Goal: Contribute content

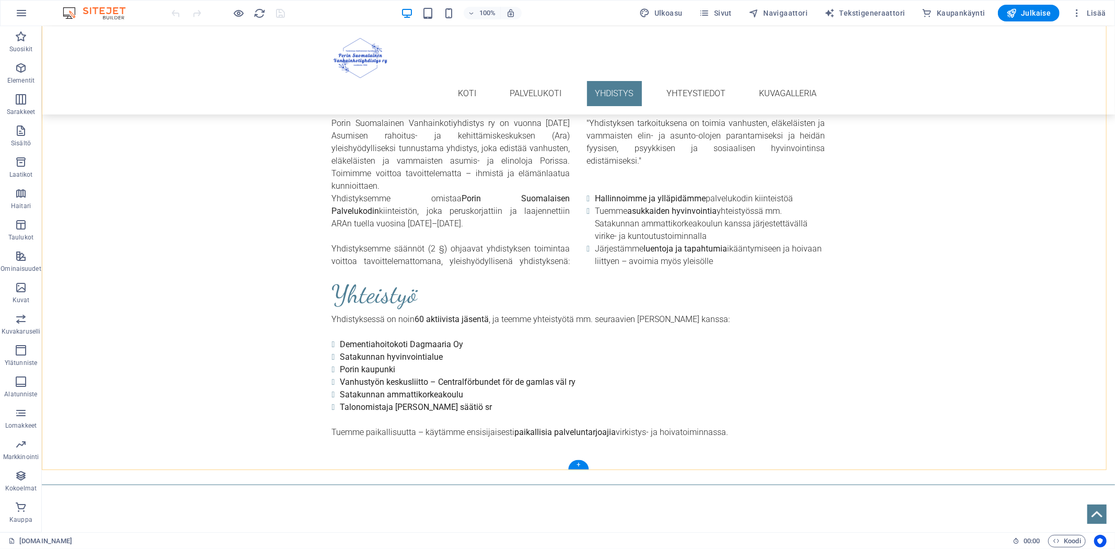
scroll to position [871, 0]
click at [555, 195] on div "Porin Suomalainen Vanhainkotiyhdistys ry on vuonna [DATE] Asumisen rahoitus- ja…" at bounding box center [577, 190] width 493 height 150
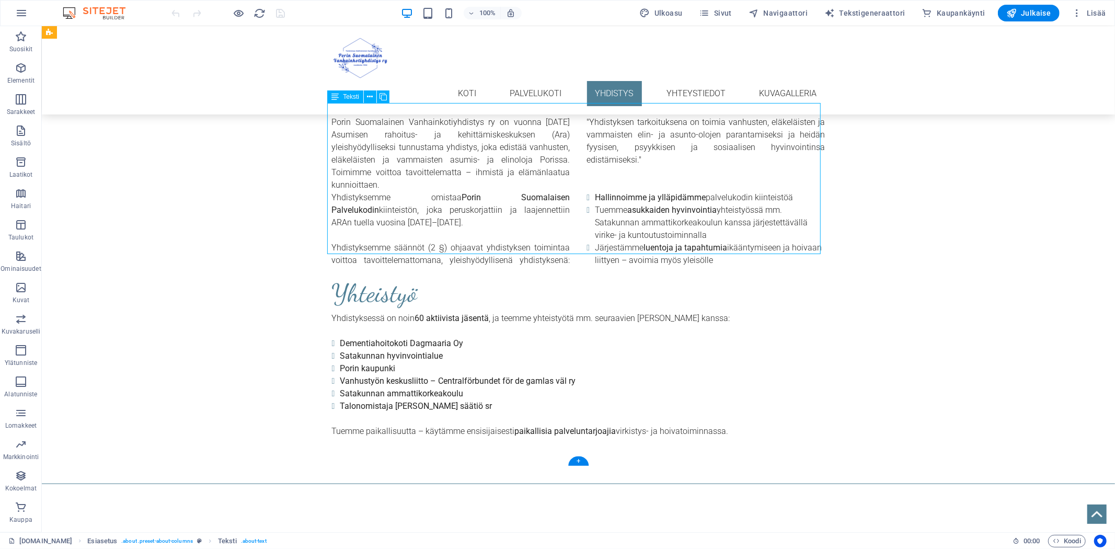
click at [553, 199] on div "Porin Suomalainen Vanhainkotiyhdistys ry on vuonna [DATE] Asumisen rahoitus- ja…" at bounding box center [577, 190] width 493 height 150
click at [337, 96] on icon at bounding box center [334, 96] width 7 height 13
click at [545, 195] on div "Porin Suomalainen Vanhainkotiyhdistys ry on vuonna [DATE] Asumisen rahoitus- ja…" at bounding box center [577, 190] width 493 height 150
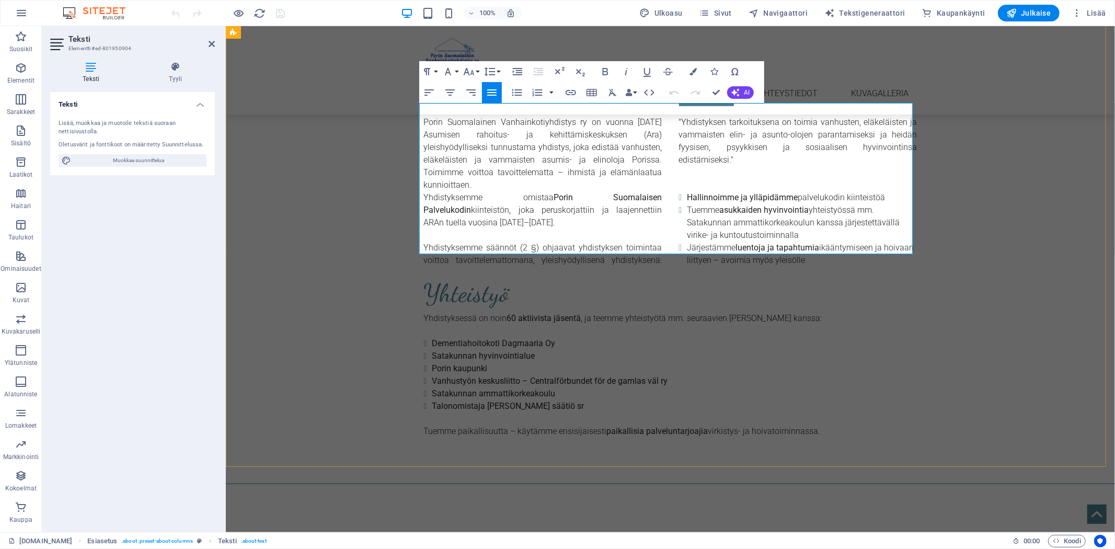
click at [656, 198] on p "Yhdistyksemme omistaa Porin Suomalaisen Palvelukodin kiinteistön, joka peruskor…" at bounding box center [542, 210] width 238 height 38
click at [520, 207] on p "Yhdistyksemme omistaa Porin Suomalaisen Palvelukodin kiinteistön, joka peruskor…" at bounding box center [542, 210] width 238 height 38
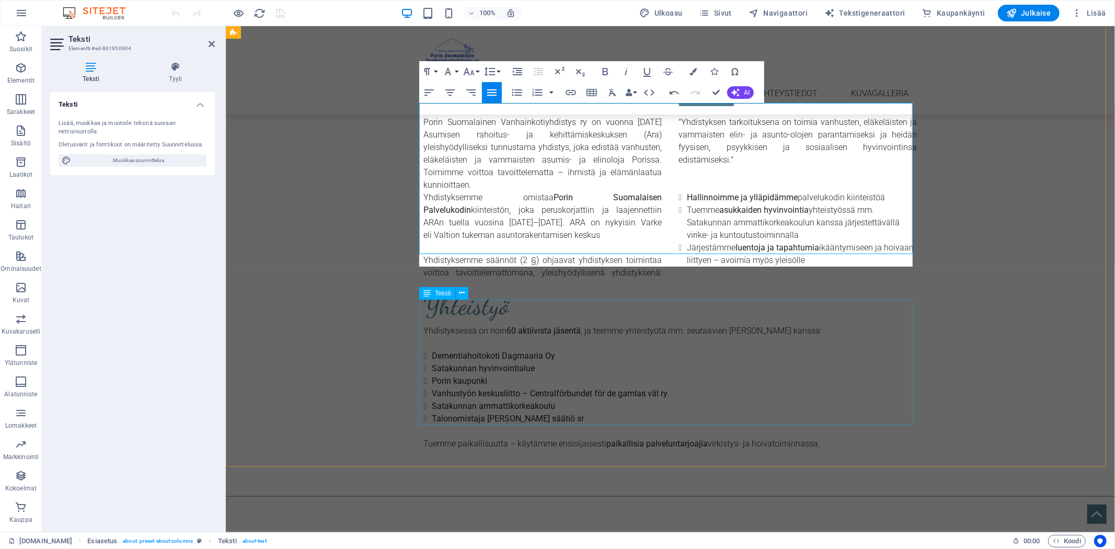
scroll to position [0, 3]
click at [630, 207] on p "Yhdistyksemme omistaa Porin Suomalaisen Palvelukodin kiinteistön, joka peruskor…" at bounding box center [542, 216] width 238 height 50
click at [540, 220] on p "Yhdistyksemme omistaa Porin Suomalaisen Palvelukodin kiinteistön, joka peruskor…" at bounding box center [542, 216] width 238 height 50
drag, startPoint x: 594, startPoint y: 207, endPoint x: 554, endPoint y: 220, distance: 42.3
click at [554, 220] on p "Yhdistyksemme omistaa Porin Suomalaisen Palvelukodin kiinteistön, joka peruskor…" at bounding box center [542, 216] width 238 height 50
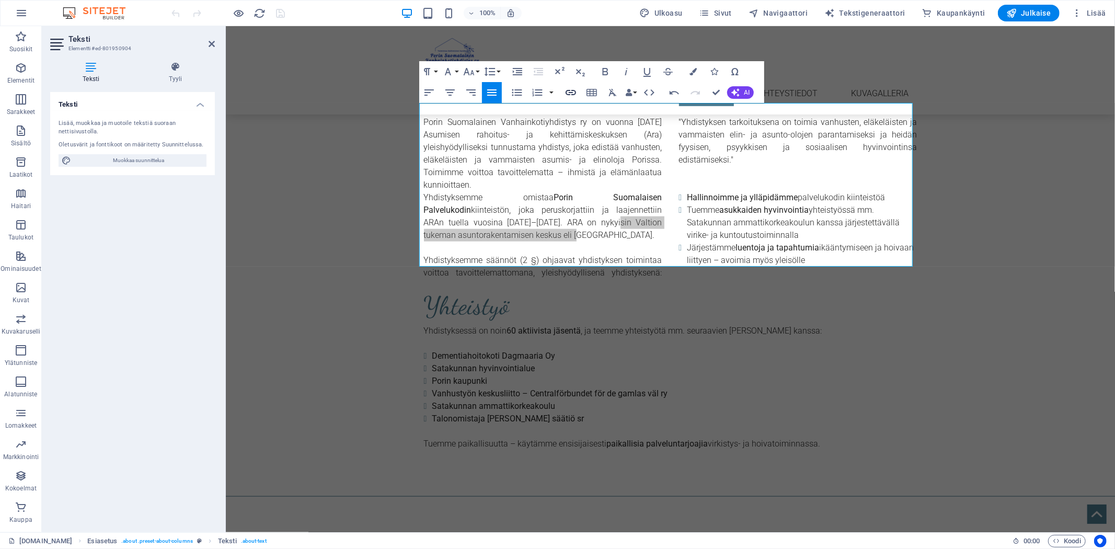
click at [573, 91] on icon "button" at bounding box center [570, 92] width 13 height 13
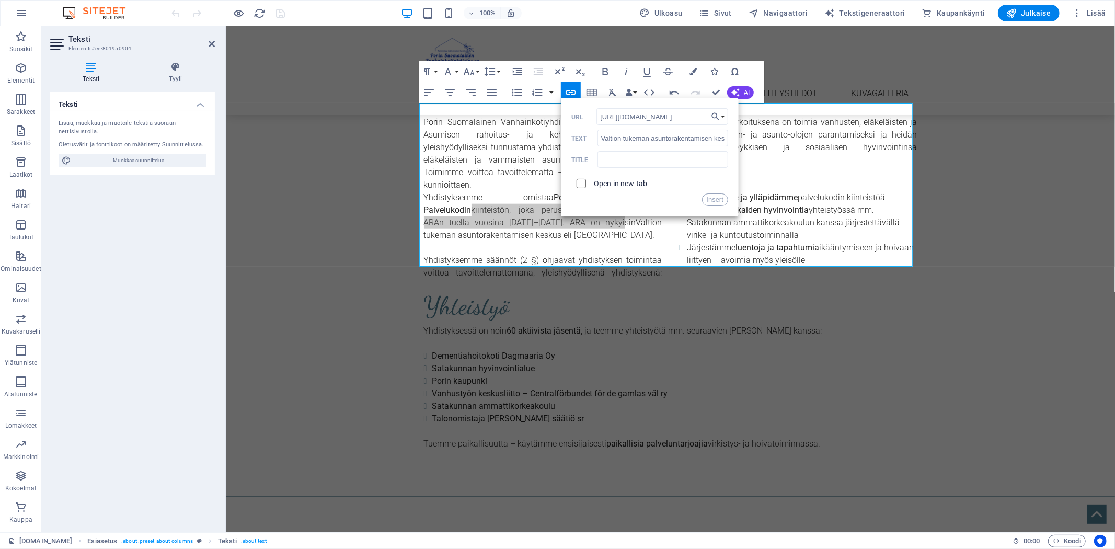
type input "[URL][DOMAIN_NAME]"
click at [582, 184] on input "checkbox" at bounding box center [579, 181] width 9 height 9
checkbox input "true"
click at [711, 203] on button "Insert" at bounding box center [715, 199] width 27 height 13
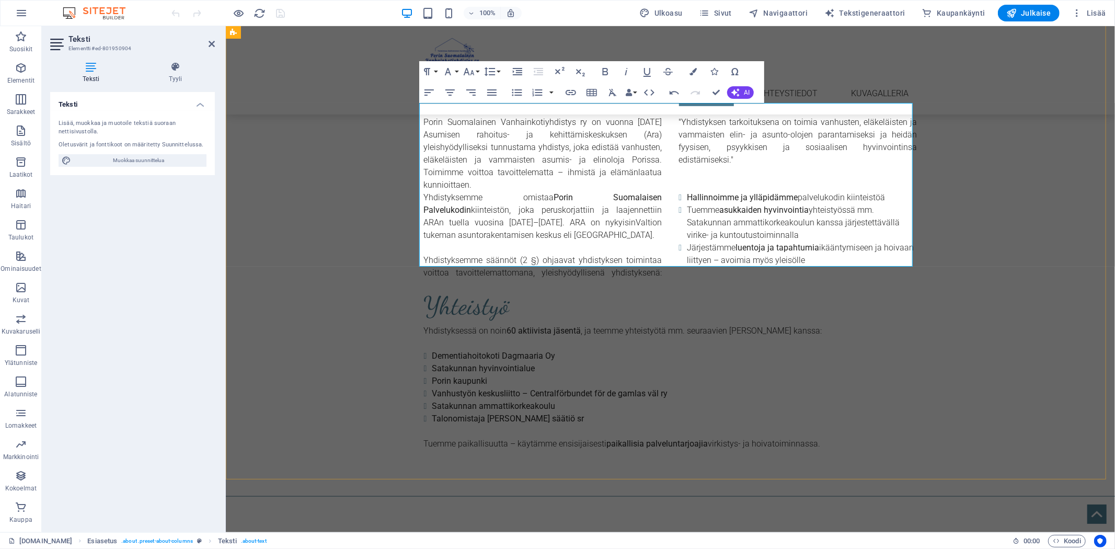
click at [599, 223] on p "Yhdistyksemme omistaa Porin Suomalaisen Palvelukodin kiinteistön, joka peruskor…" at bounding box center [542, 216] width 238 height 50
click at [555, 209] on p "Yhdistyksemme omistaa Porin Suomalaisen Palvelukodin kiinteistön, joka peruskor…" at bounding box center [542, 216] width 238 height 50
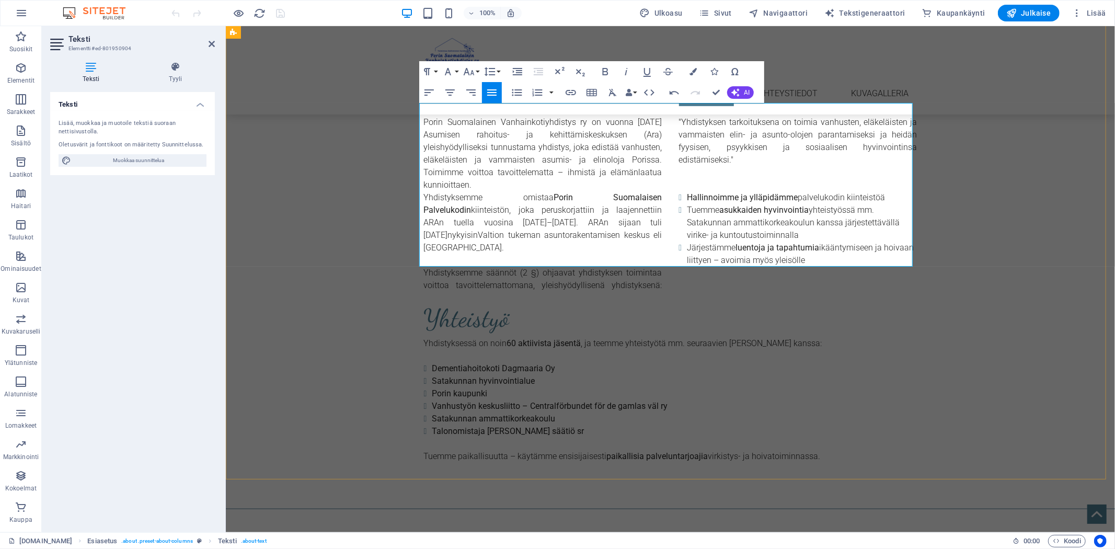
click at [441, 222] on p "Yhdistyksemme omistaa Porin Suomalaisen Palvelukodin kiinteistön, joka peruskor…" at bounding box center [542, 222] width 238 height 63
click at [643, 222] on p "Yhdistyksemme omistaa Porin Suomalaisen Palvelukodin kiinteistön, joka peruskor…" at bounding box center [542, 222] width 238 height 63
click at [594, 229] on link "Valtion tukeman asuntorakentamisen keskus eli [GEOGRAPHIC_DATA]" at bounding box center [542, 240] width 238 height 22
click at [629, 223] on p "Yhdistyksemme omistaa Porin Suomalaisen Palvelukodin kiinteistön, joka peruskor…" at bounding box center [542, 222] width 238 height 63
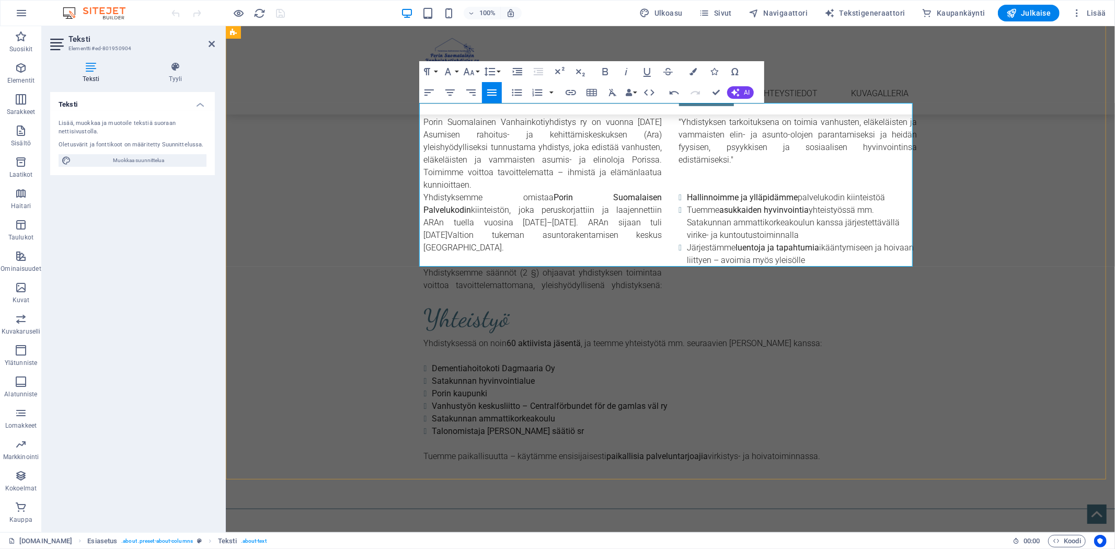
click at [522, 210] on p "Yhdistyksemme omistaa Porin Suomalaisen Palvelukodin kiinteistön, joka peruskor…" at bounding box center [542, 222] width 238 height 63
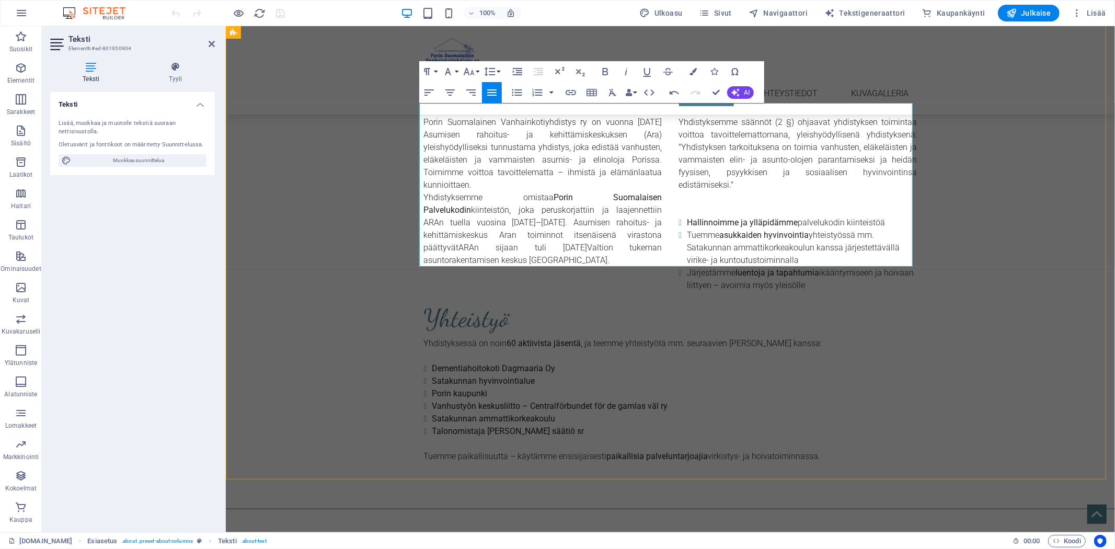
click at [457, 233] on p "Yhdistyksemme omistaa Porin Suomalaisen Palvelukodin kiinteistön, joka peruskor…" at bounding box center [542, 228] width 238 height 75
click at [494, 234] on p "Yhdistyksemme omistaa Porin Suomalaisen Palvelukodin kiinteistön, joka peruskor…" at bounding box center [542, 228] width 238 height 75
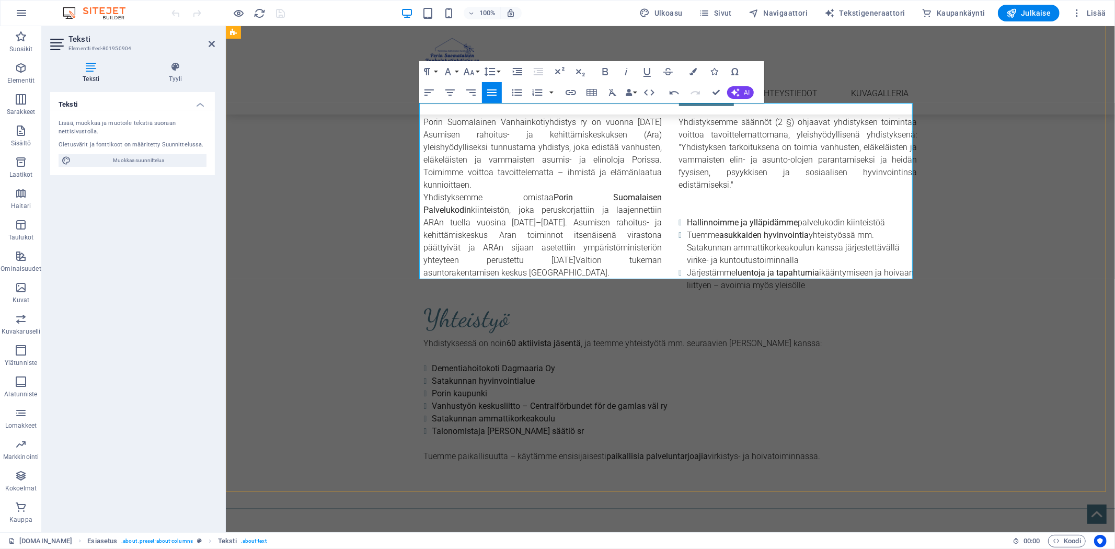
click at [474, 247] on p "Yhdistyksemme omistaa Porin Suomalaisen Palvelukodin kiinteistön, joka peruskor…" at bounding box center [542, 235] width 238 height 88
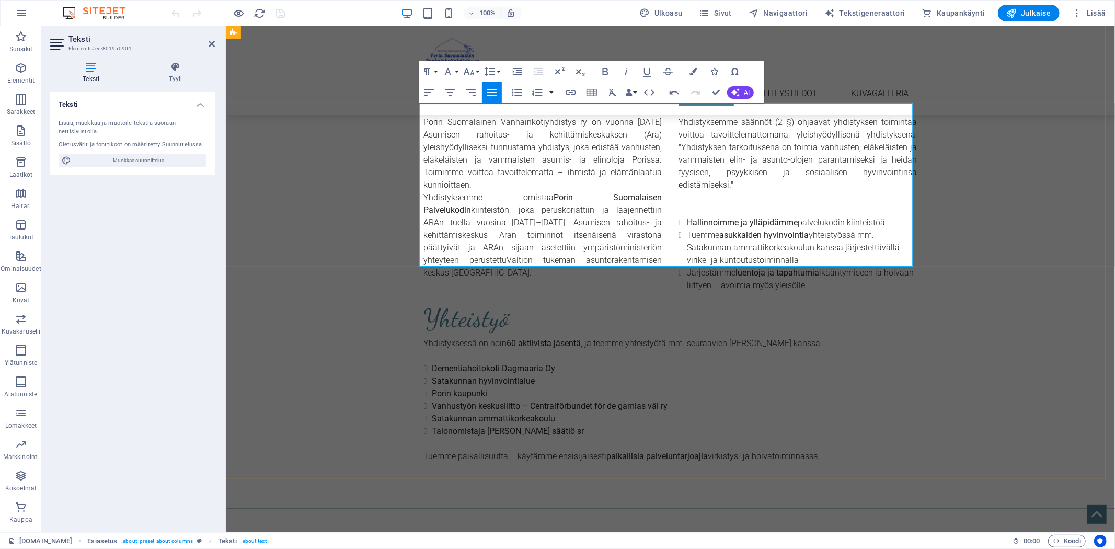
click at [658, 219] on div "Porin Suomalainen Vanhainkotiyhdistys ry on vuonna [DATE] Asumisen rahoitus- ja…" at bounding box center [669, 203] width 493 height 176
click at [656, 222] on p "Yhdistyksemme omistaa Porin Suomalaisen Palvelukodin kiinteistön, joka peruskor…" at bounding box center [542, 235] width 238 height 88
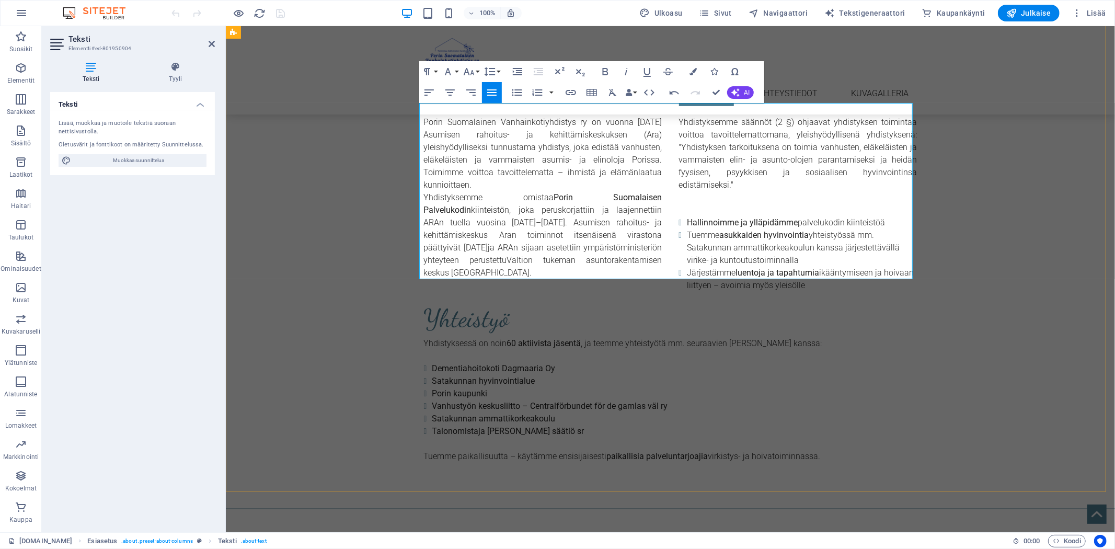
click at [492, 259] on p "Yhdistyksemme omistaa Porin Suomalaisen Palvelukodin kiinteistön, joka peruskor…" at bounding box center [542, 235] width 238 height 88
click at [552, 209] on p "Yhdistyksemme omistaa Porin Suomalaisen Palvelukodin kiinteistön, joka peruskor…" at bounding box center [542, 235] width 238 height 88
click at [1031, 6] on button "Julkaise" at bounding box center [1029, 13] width 62 height 17
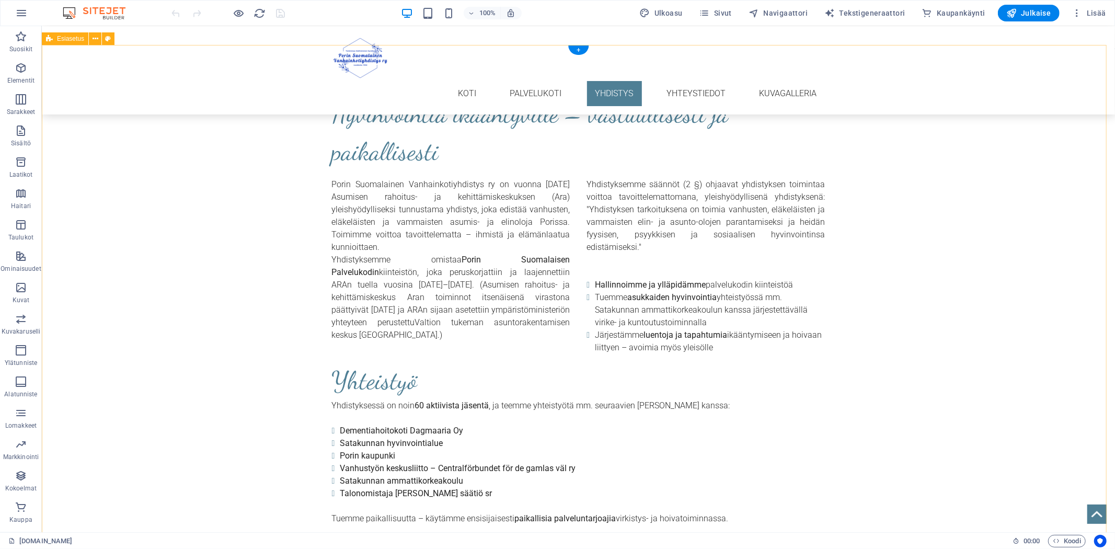
scroll to position [813, 0]
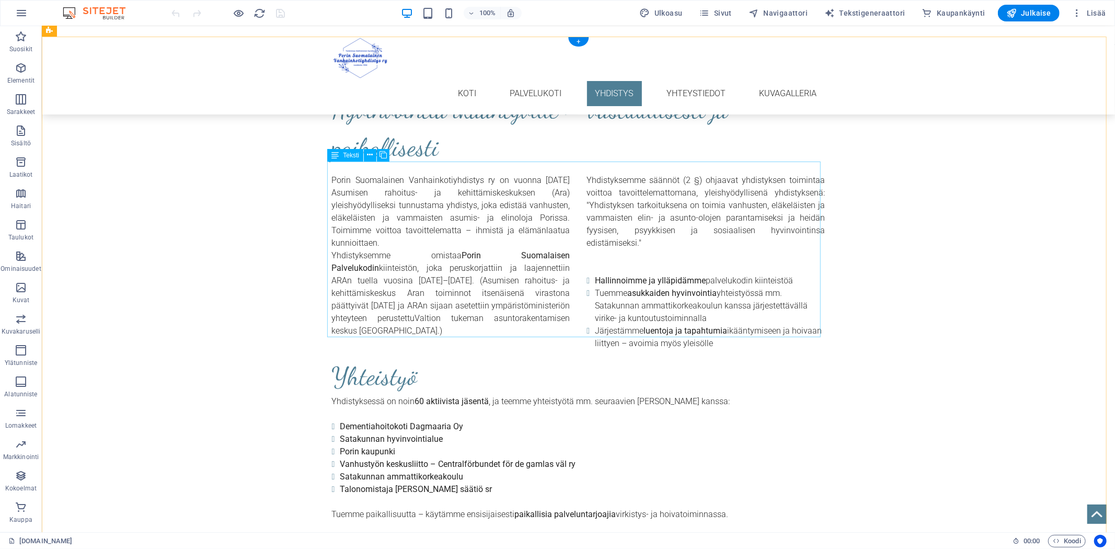
click at [404, 278] on div "Porin Suomalainen Vanhainkotiyhdistys ry on vuonna 2014 Asumisen rahoitus- ja k…" at bounding box center [577, 261] width 493 height 176
click at [406, 282] on div "Porin Suomalainen Vanhainkotiyhdistys ry on vuonna 2014 Asumisen rahoitus- ja k…" at bounding box center [577, 261] width 493 height 176
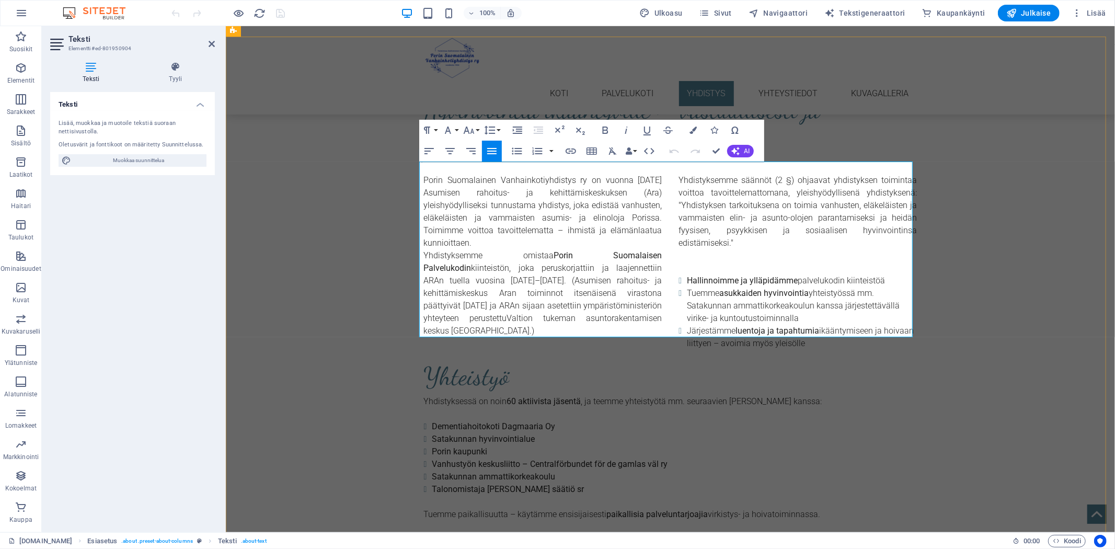
click at [497, 282] on p "Yhdistyksemme omistaa Porin Suomalaisen Palvelukodin kiinteistön, joka peruskor…" at bounding box center [542, 293] width 238 height 88
click at [560, 319] on p "Yhdistyksemme omistaa Porin Suomalaisen Palvelukodin kiinteistön, joka peruskor…" at bounding box center [542, 293] width 238 height 88
click at [552, 264] on p "Yhdistyksemme omistaa Porin Suomalaisen Palvelukodin kiinteistön, joka peruskor…" at bounding box center [542, 293] width 238 height 88
click at [1026, 11] on span "Julkaise" at bounding box center [1028, 13] width 45 height 10
